Goal: Task Accomplishment & Management: Manage account settings

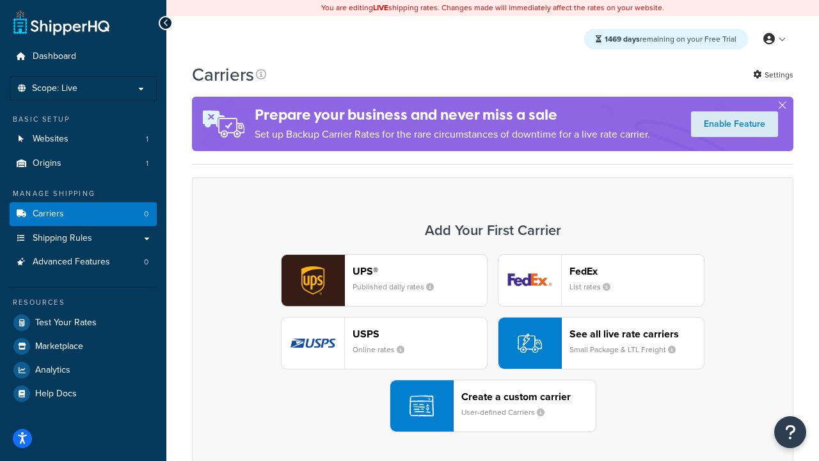
click at [493, 343] on div "UPS® Published daily rates FedEx List rates USPS Online rates See all live rate…" at bounding box center [492, 343] width 575 height 178
click at [637, 271] on header "FedEx" at bounding box center [637, 271] width 134 height 12
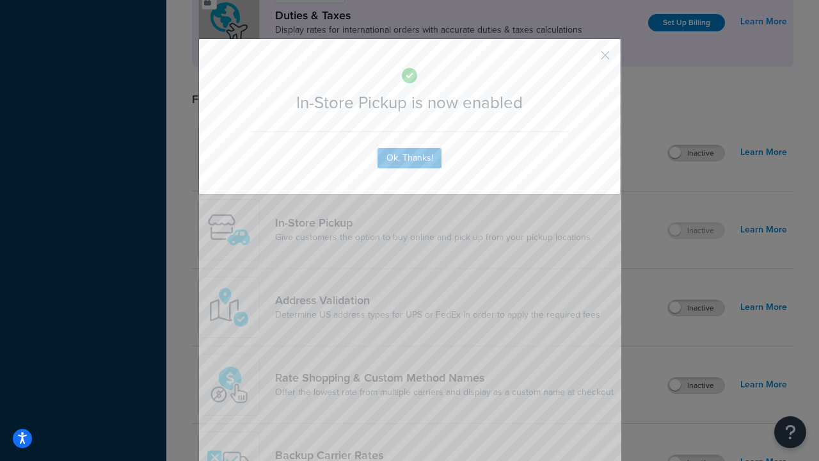
click at [586, 58] on button "button" at bounding box center [586, 59] width 3 height 3
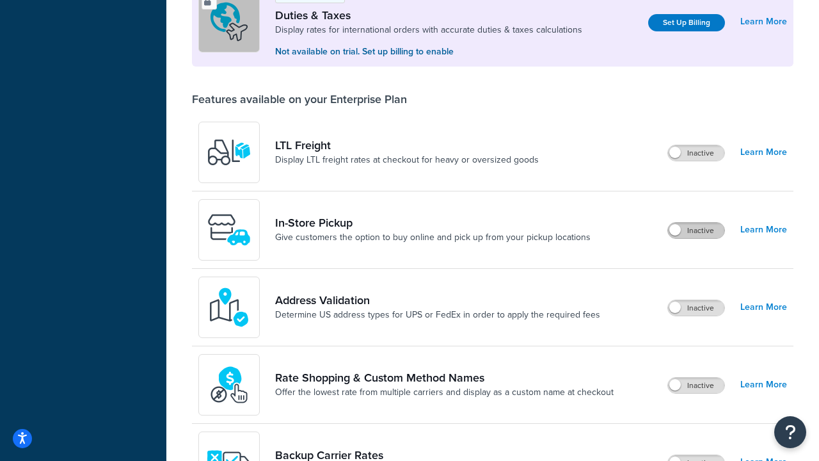
scroll to position [390, 0]
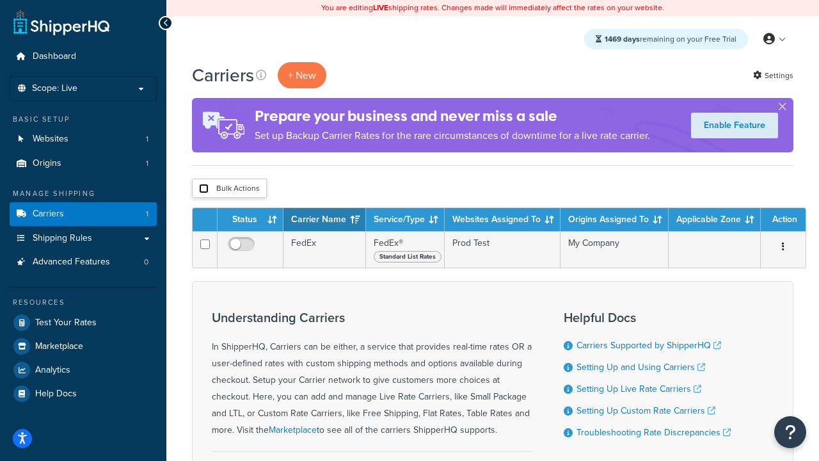
click at [204, 189] on input "checkbox" at bounding box center [204, 189] width 10 height 10
checkbox input "true"
click at [0, 0] on button "Delete" at bounding box center [0, 0] width 0 height 0
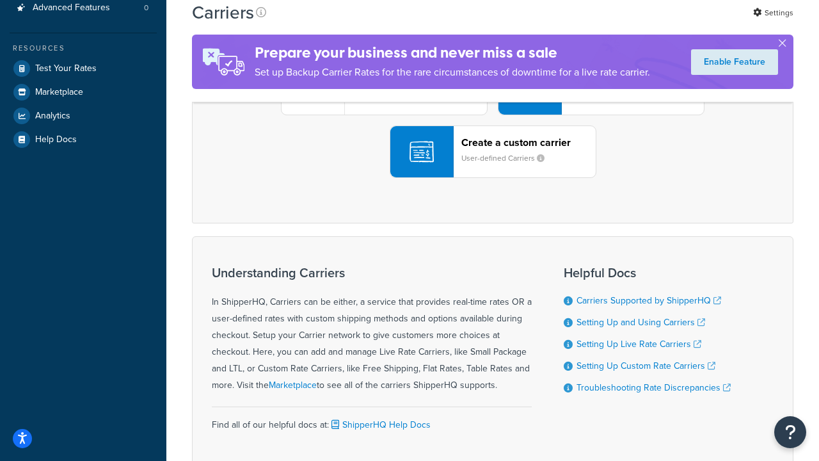
click at [493, 178] on div "UPS® Published daily rates FedEx List rates USPS Online rates See all live rate…" at bounding box center [492, 89] width 575 height 178
click at [637, 23] on header "FedEx" at bounding box center [637, 17] width 134 height 12
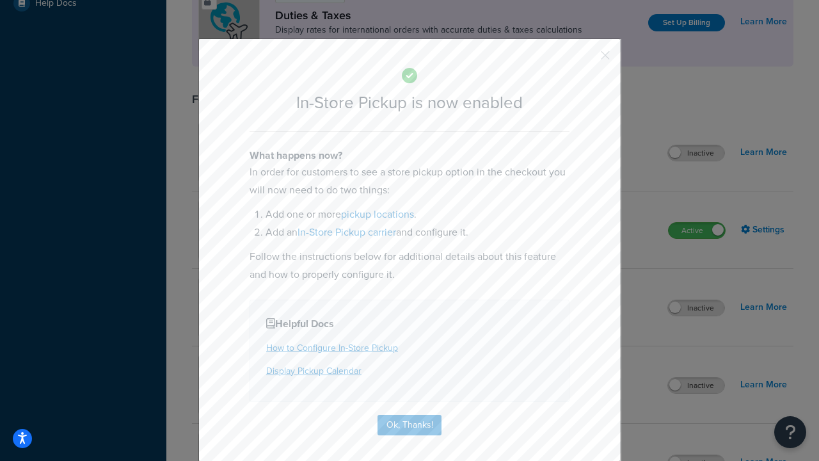
click at [586, 58] on button "button" at bounding box center [586, 59] width 3 height 3
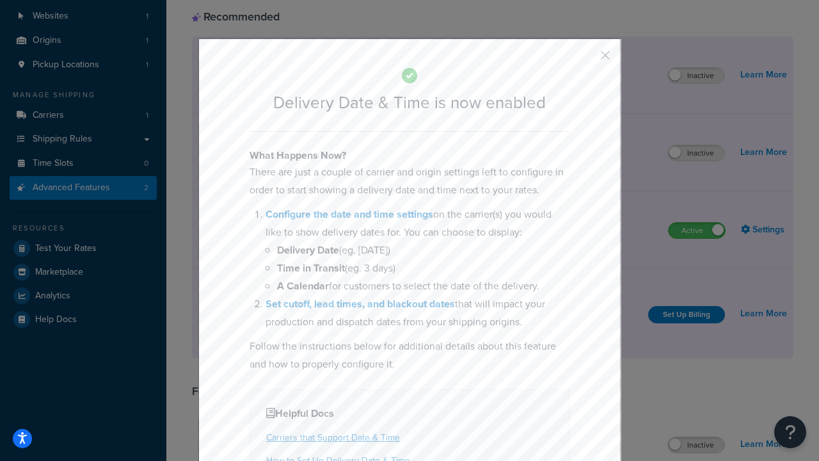
click at [586, 60] on button "button" at bounding box center [586, 59] width 3 height 3
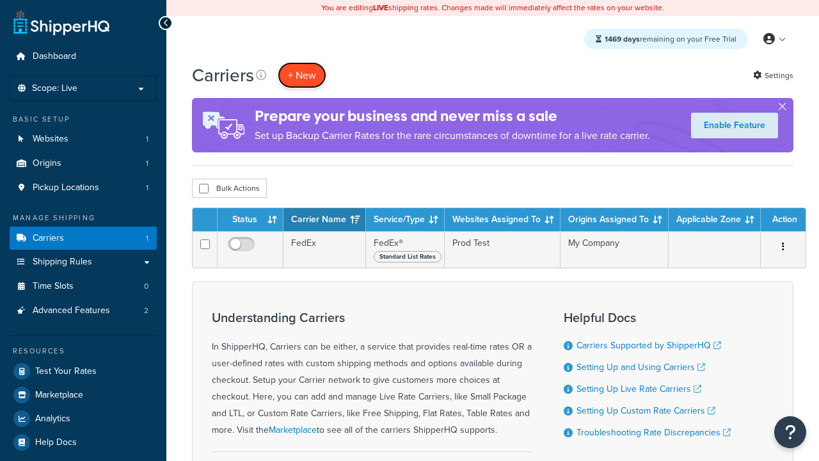
click at [302, 75] on button "+ New" at bounding box center [302, 75] width 49 height 26
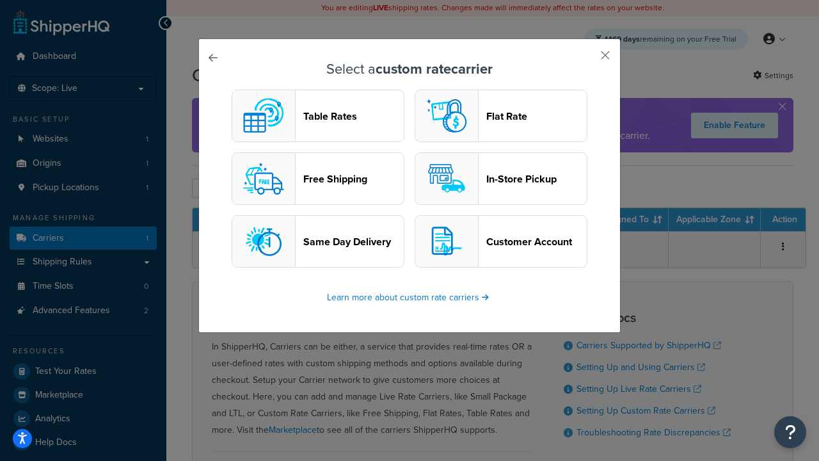
click at [501, 179] on header "In-Store Pickup" at bounding box center [536, 179] width 100 height 12
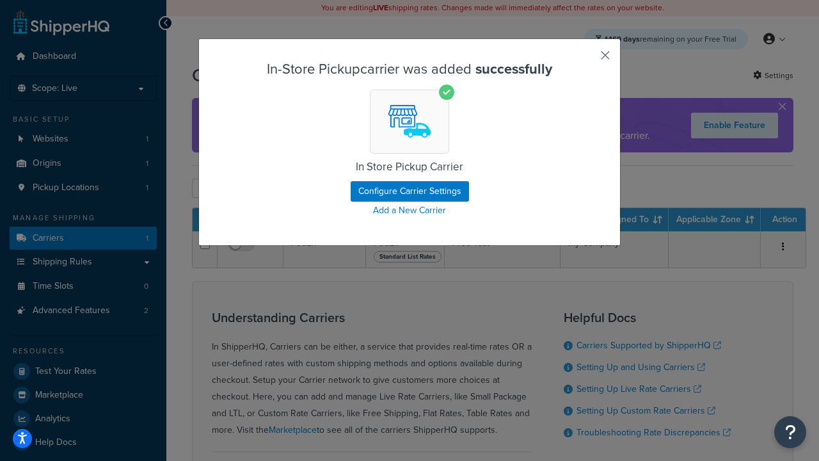
click at [586, 60] on button "button" at bounding box center [586, 59] width 3 height 3
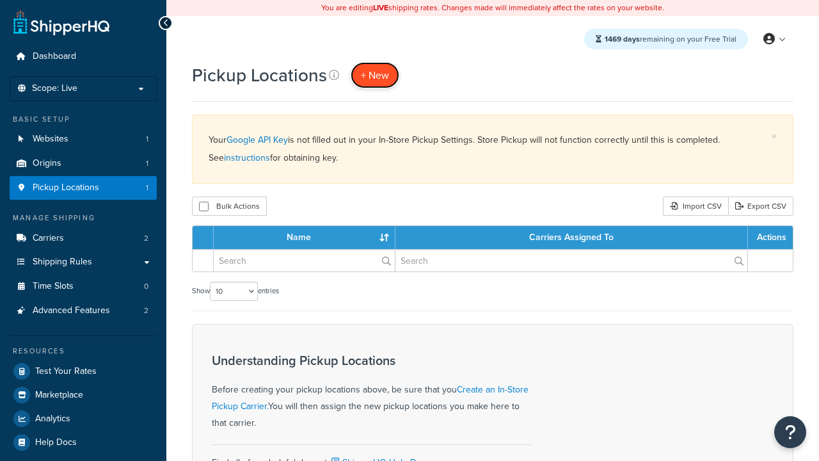
click at [375, 75] on span "+ New" at bounding box center [375, 75] width 28 height 15
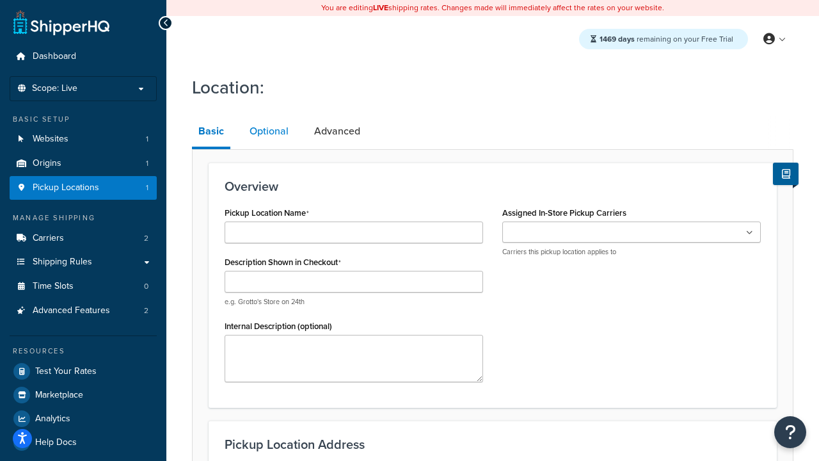
click at [269, 131] on link "Optional" at bounding box center [269, 131] width 52 height 31
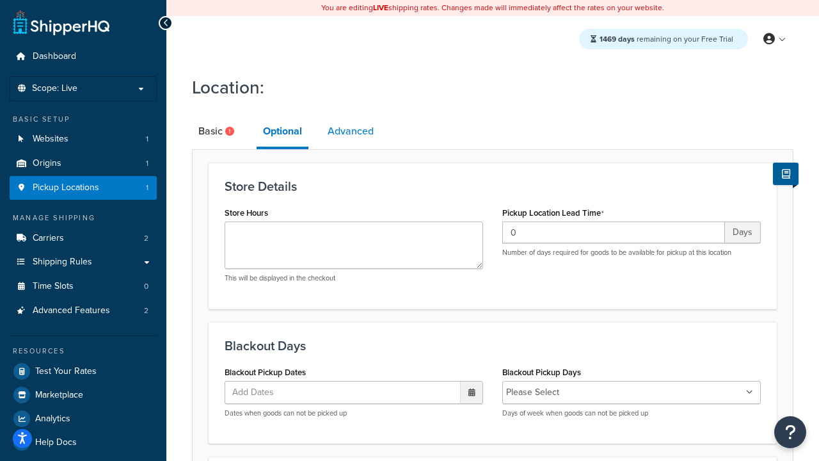
click at [351, 131] on link "Advanced" at bounding box center [350, 131] width 59 height 31
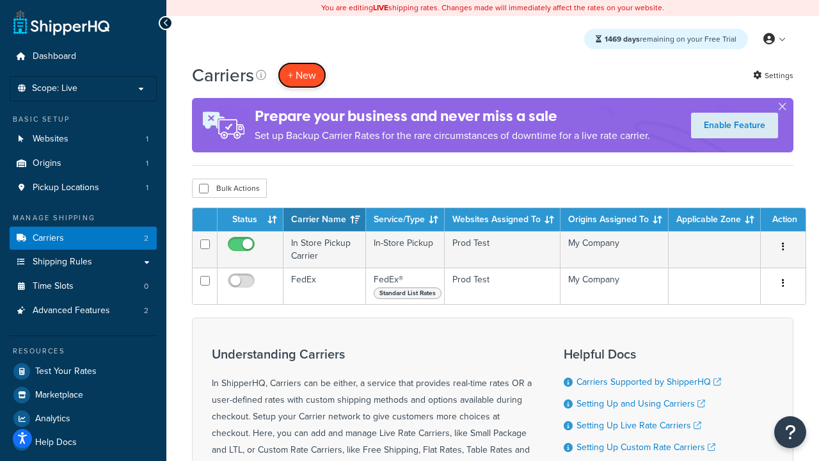
click at [302, 75] on button "+ New" at bounding box center [302, 75] width 49 height 26
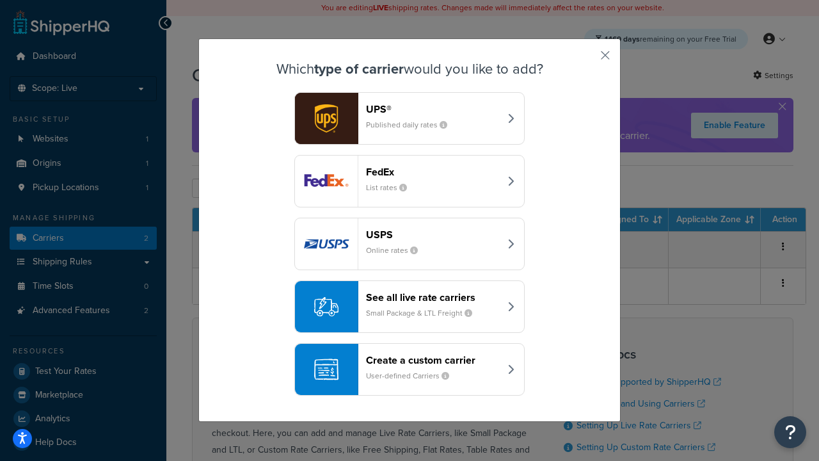
click at [410, 369] on div "Create a custom carrier User-defined Carriers" at bounding box center [433, 369] width 134 height 31
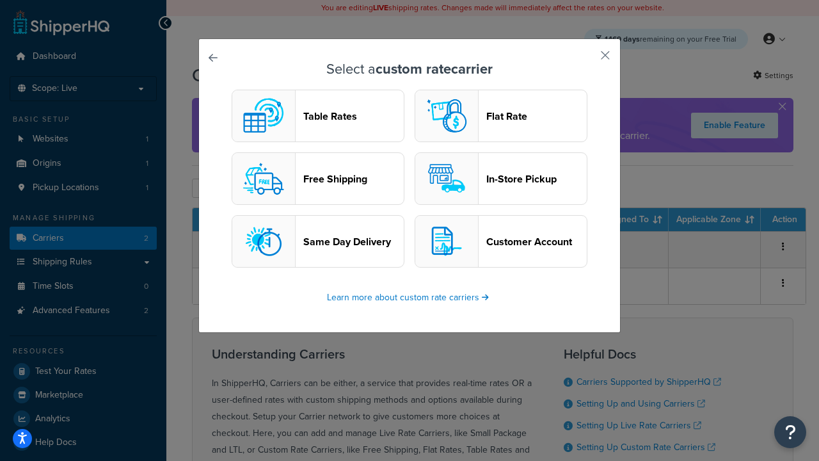
click at [501, 116] on header "Flat Rate" at bounding box center [536, 116] width 100 height 12
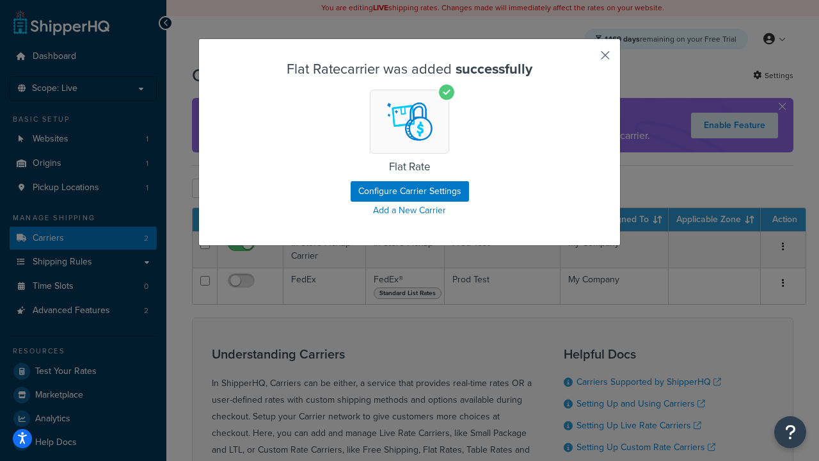
click at [586, 60] on button "button" at bounding box center [586, 59] width 3 height 3
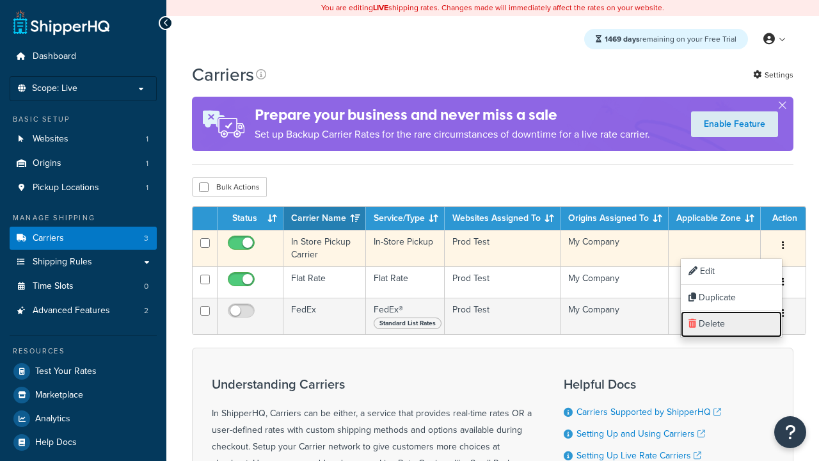
click at [732, 324] on link "Delete" at bounding box center [731, 324] width 101 height 26
